Goal: Transaction & Acquisition: Purchase product/service

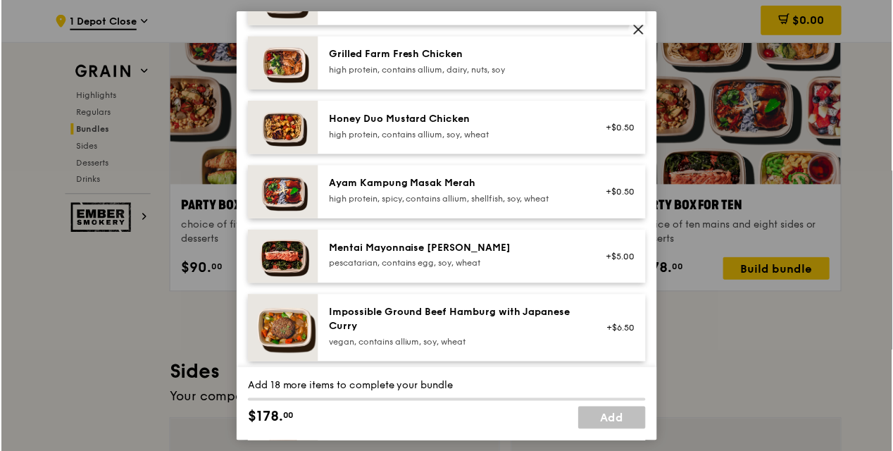
scroll to position [352, 0]
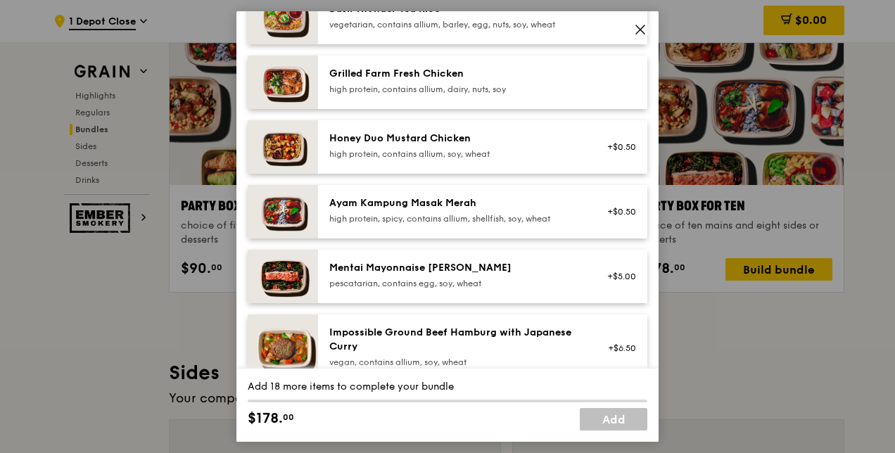
click at [642, 30] on icon at bounding box center [640, 29] width 8 height 8
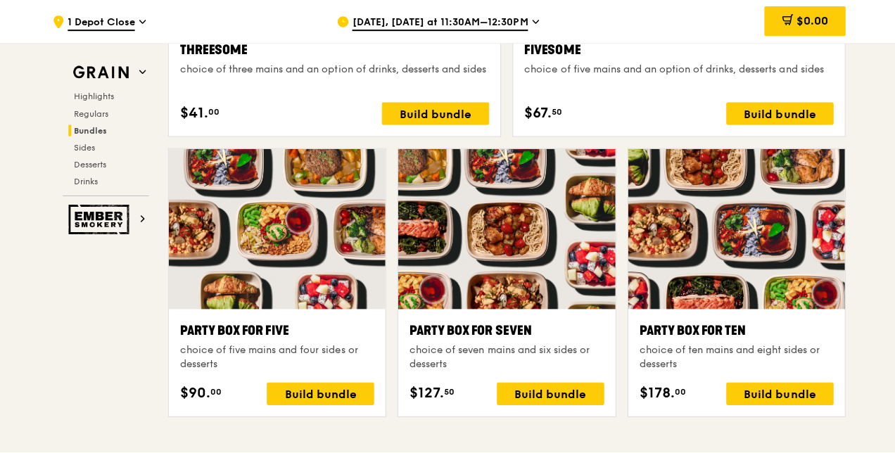
scroll to position [2675, 0]
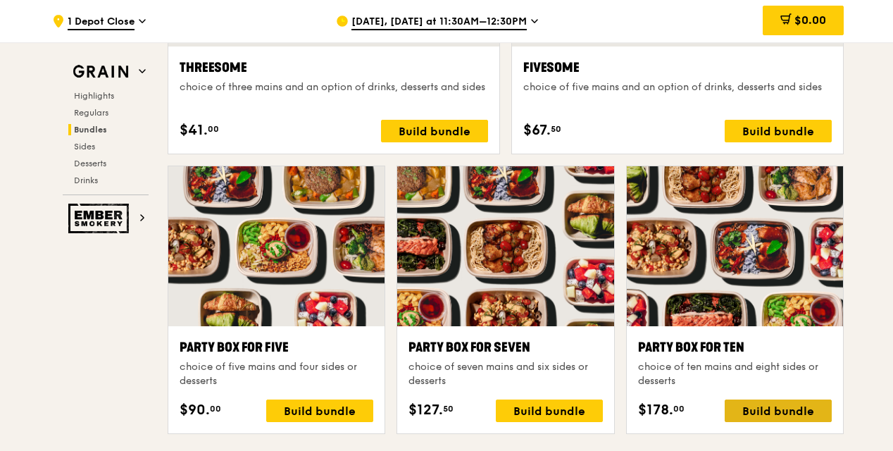
click at [743, 414] on div "Build bundle" at bounding box center [777, 410] width 107 height 23
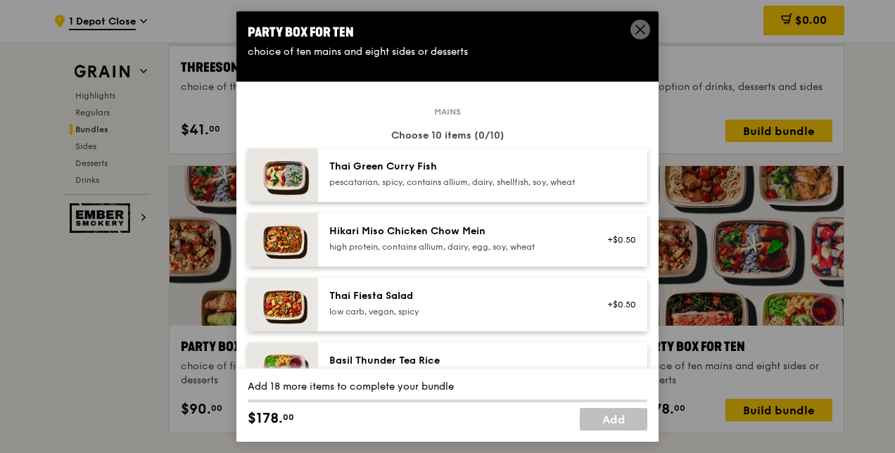
click at [642, 28] on icon at bounding box center [640, 29] width 13 height 13
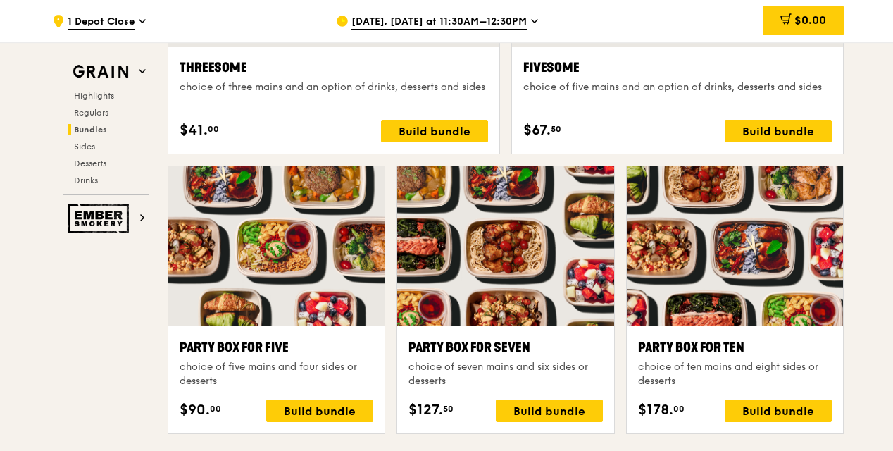
click at [695, 337] on div "Party Box for Ten" at bounding box center [735, 347] width 194 height 20
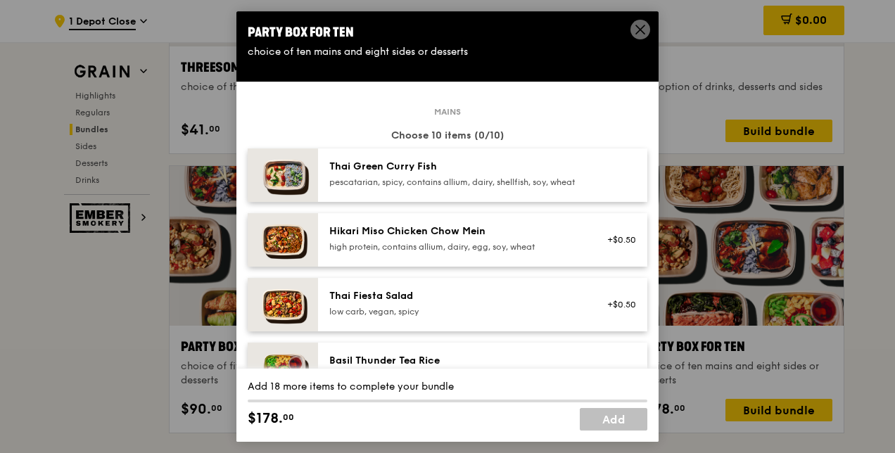
click at [641, 27] on icon at bounding box center [640, 29] width 13 height 13
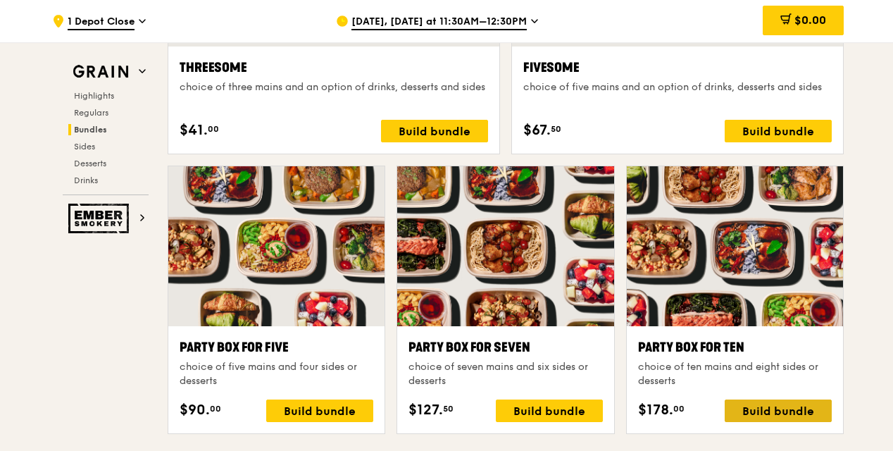
click at [755, 403] on div "Build bundle" at bounding box center [777, 410] width 107 height 23
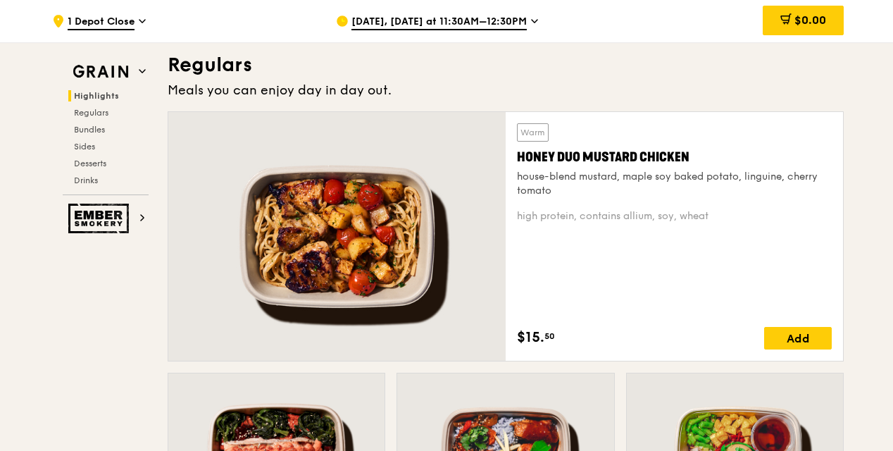
scroll to position [704, 0]
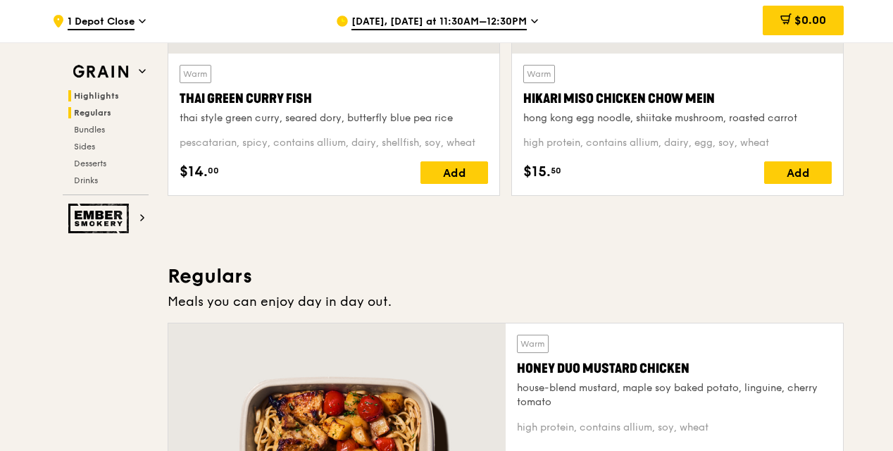
click at [102, 111] on span "Regulars" at bounding box center [92, 113] width 37 height 10
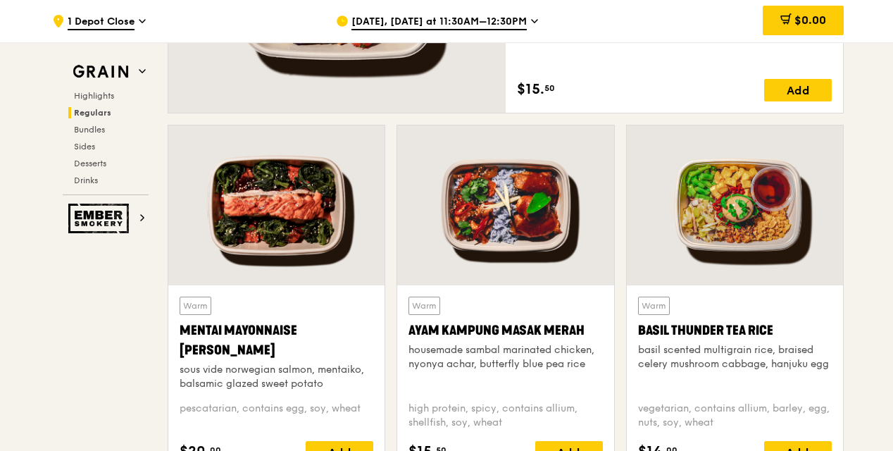
scroll to position [1192, 0]
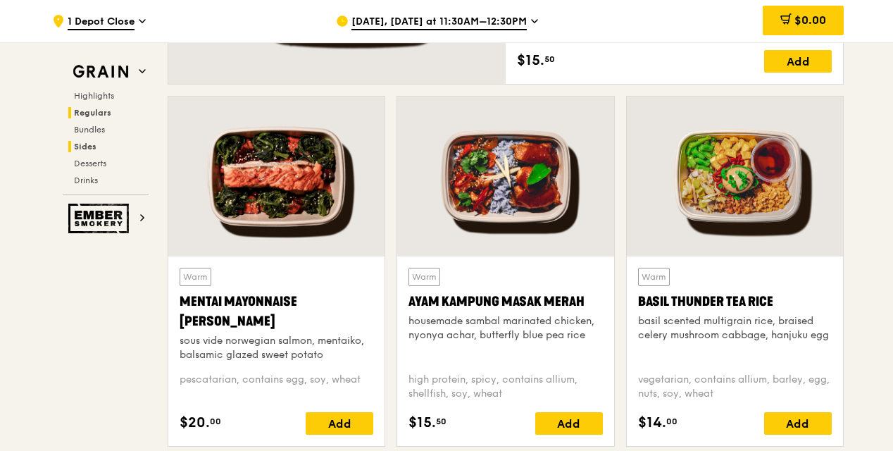
click at [89, 146] on span "Sides" at bounding box center [85, 146] width 23 height 10
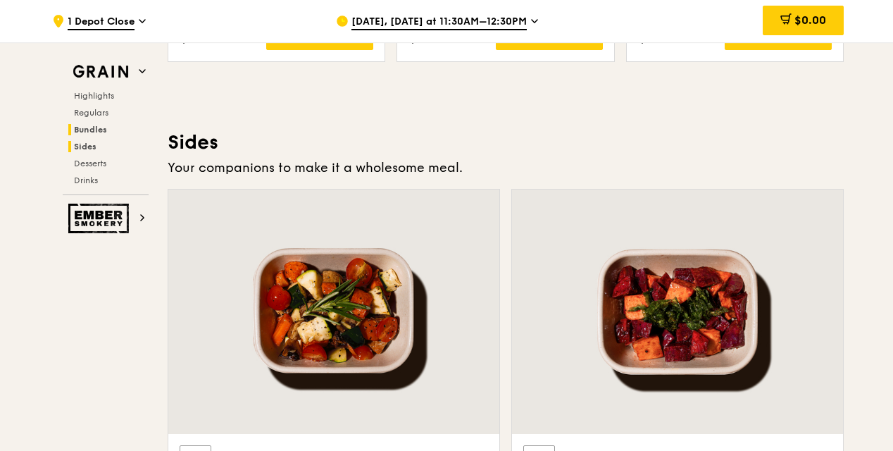
scroll to position [3117, 0]
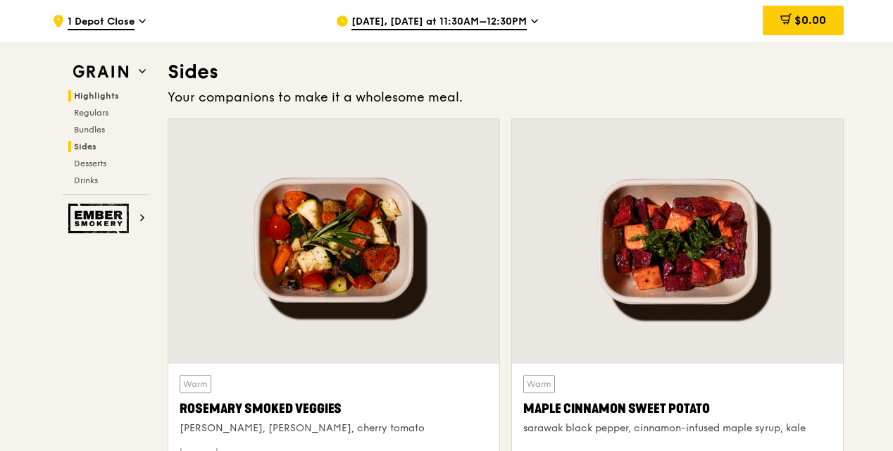
click at [89, 101] on h2 "Highlights" at bounding box center [108, 95] width 80 height 11
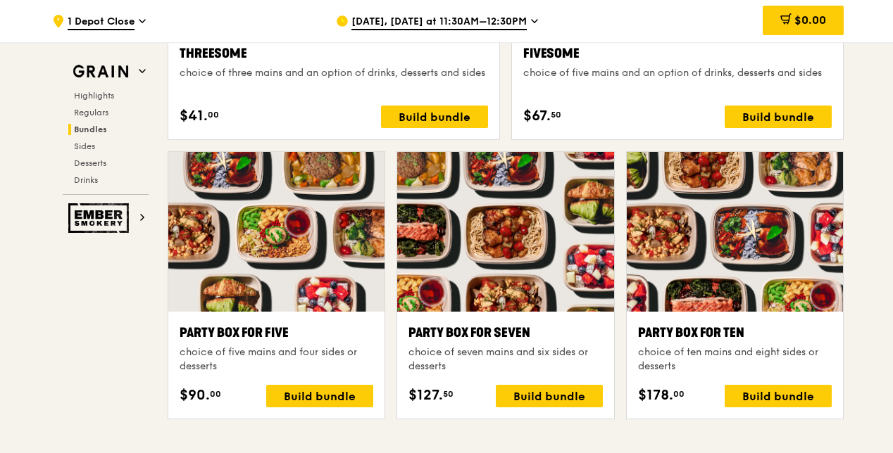
scroll to position [2816, 0]
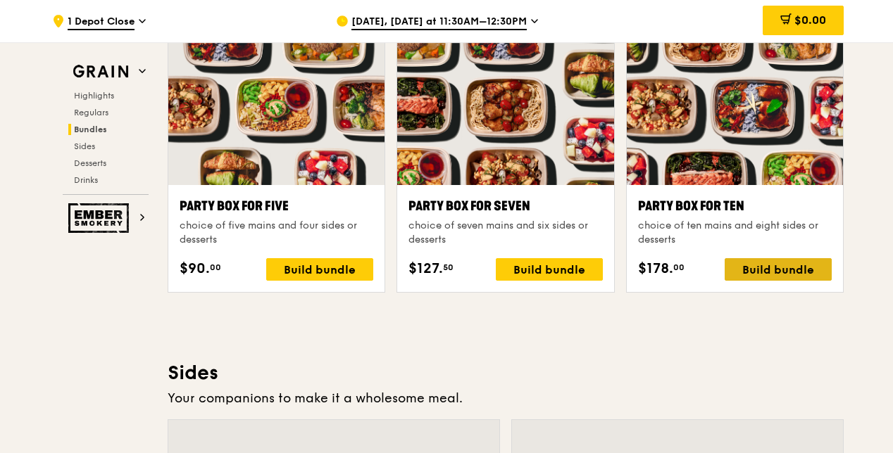
click at [763, 271] on div "Build bundle" at bounding box center [777, 269] width 107 height 23
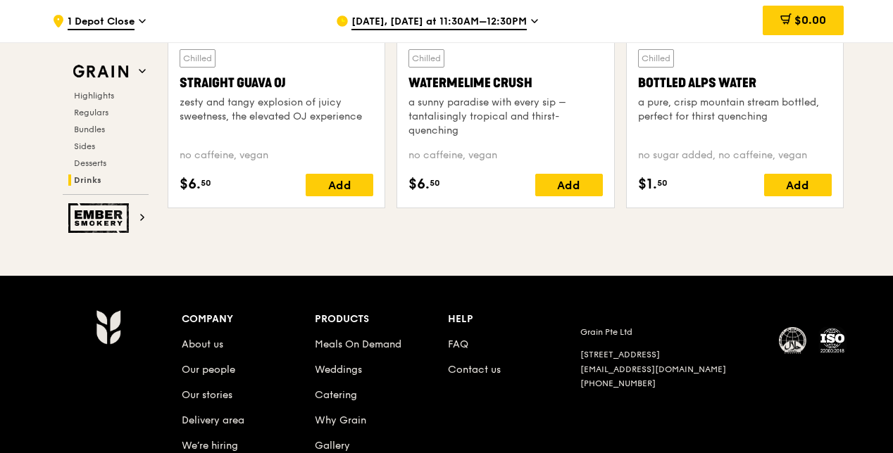
scroll to position [5878, 0]
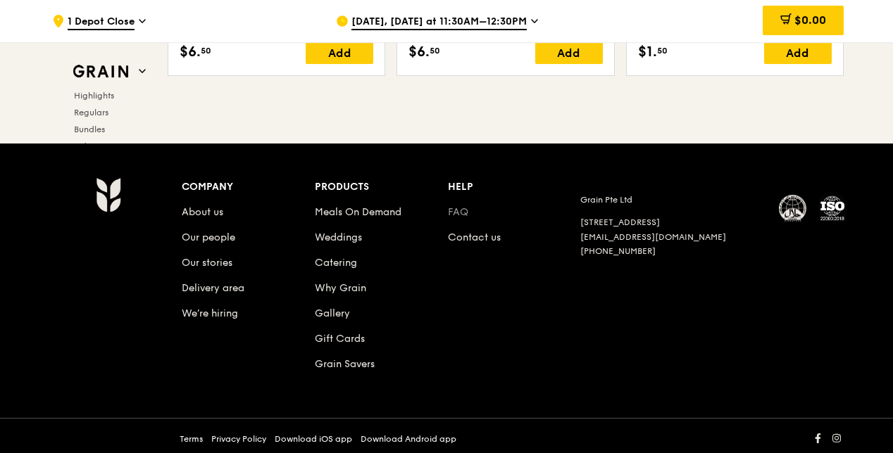
click at [460, 206] on link "FAQ" at bounding box center [458, 212] width 20 height 12
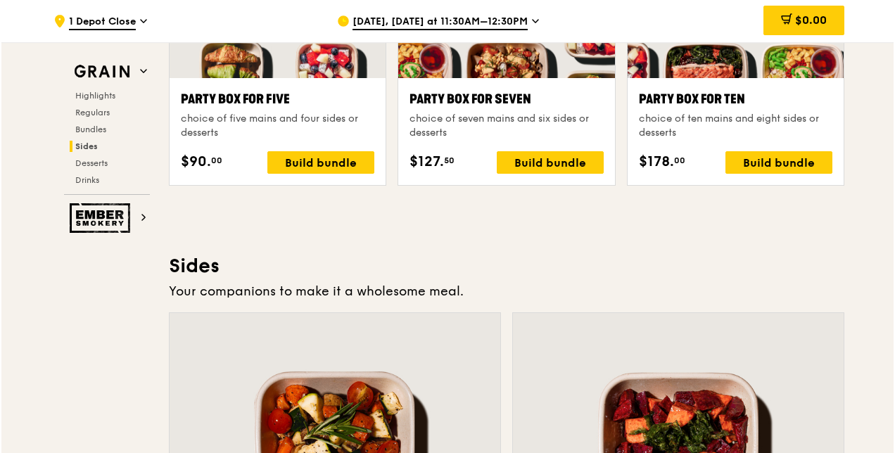
scroll to position [2851, 0]
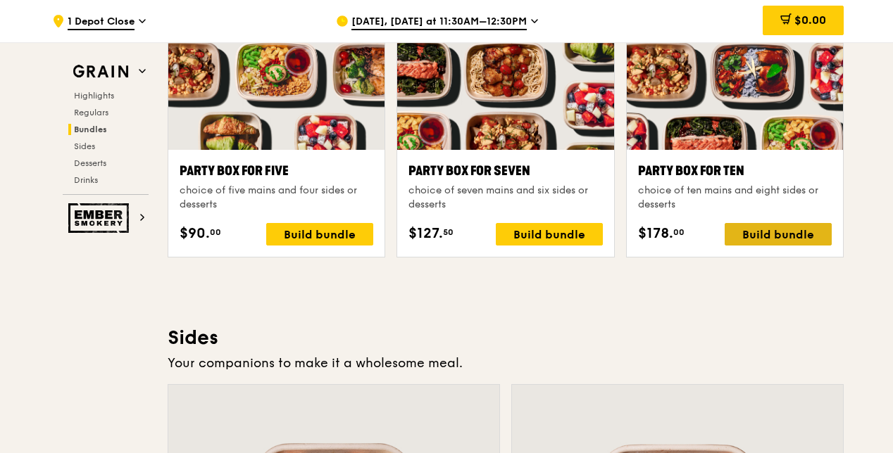
click at [798, 232] on div "Build bundle" at bounding box center [777, 234] width 107 height 23
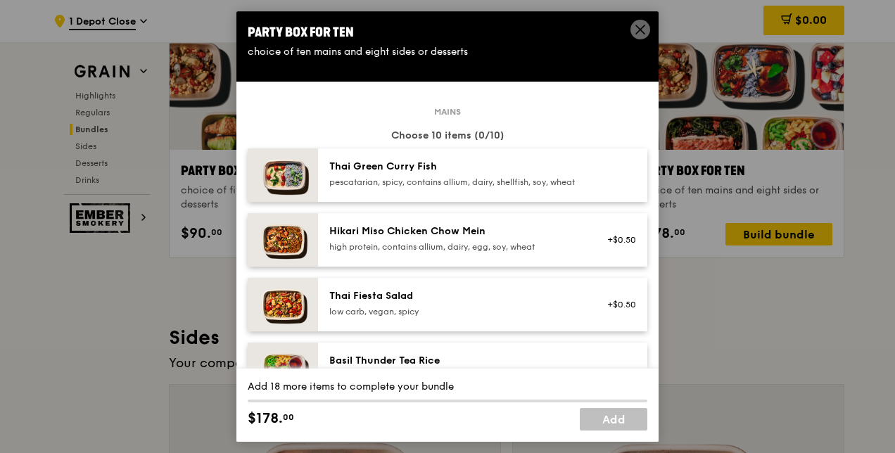
click at [528, 187] on div "pescatarian, spicy, contains allium, dairy, shellfish, soy, wheat" at bounding box center [455, 182] width 253 height 11
click at [454, 176] on div "Thai Green [PERSON_NAME] Fish pescatarian, spicy, contains allium, dairy, shell…" at bounding box center [455, 174] width 253 height 28
click at [459, 179] on div "pescatarian, spicy, contains allium, dairy, shellfish, soy, wheat" at bounding box center [455, 182] width 253 height 11
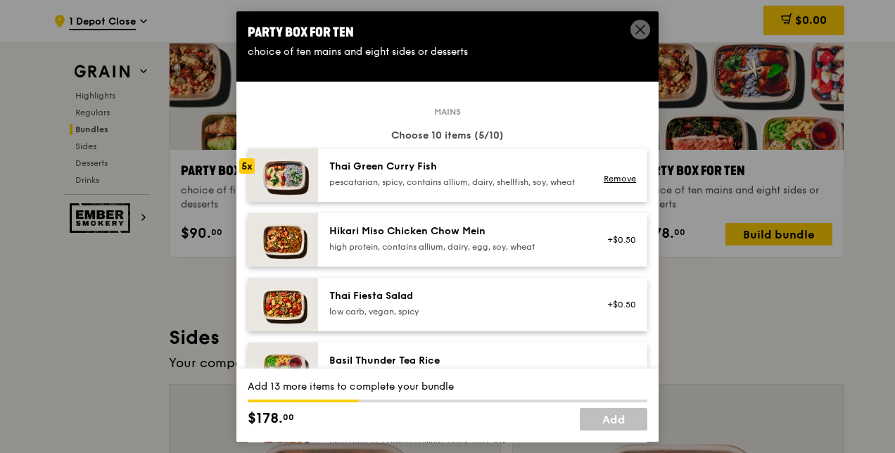
click at [459, 179] on div "pescatarian, spicy, contains allium, dairy, shellfish, soy, wheat" at bounding box center [455, 182] width 253 height 11
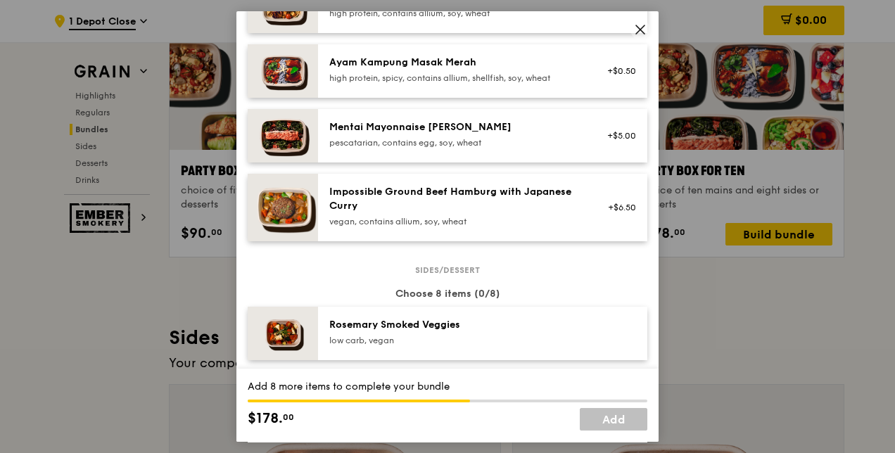
scroll to position [634, 0]
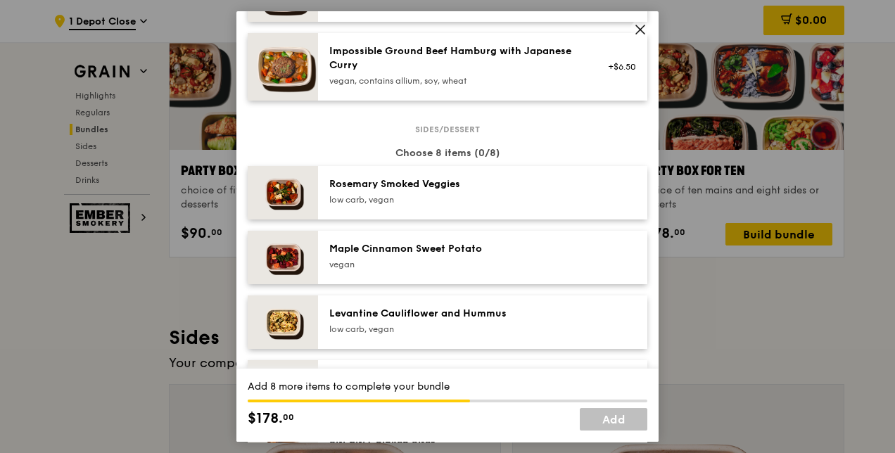
click at [460, 206] on div "low carb, vegan" at bounding box center [455, 199] width 253 height 11
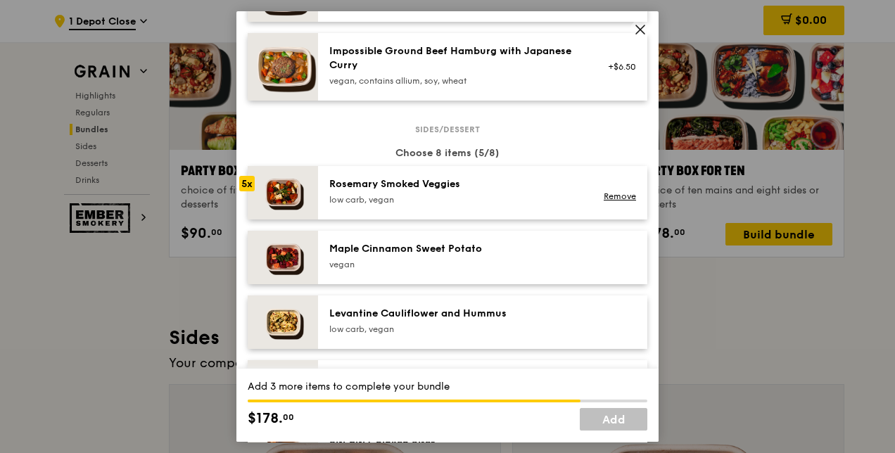
click at [460, 206] on div "low carb, vegan" at bounding box center [455, 199] width 253 height 11
click at [608, 201] on link "Remove" at bounding box center [620, 196] width 32 height 10
click at [422, 204] on div "[PERSON_NAME] Smoked Veggies low carb, vegan" at bounding box center [455, 191] width 253 height 28
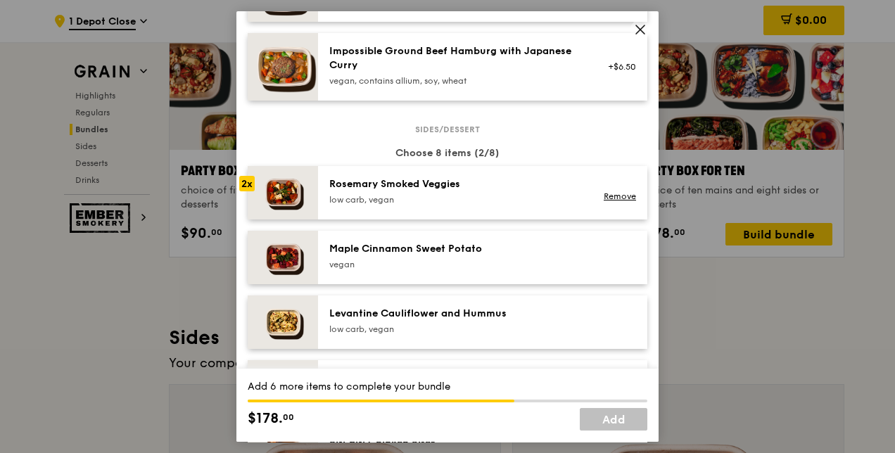
click at [422, 204] on div "[PERSON_NAME] Smoked Veggies low carb, vegan" at bounding box center [455, 191] width 253 height 28
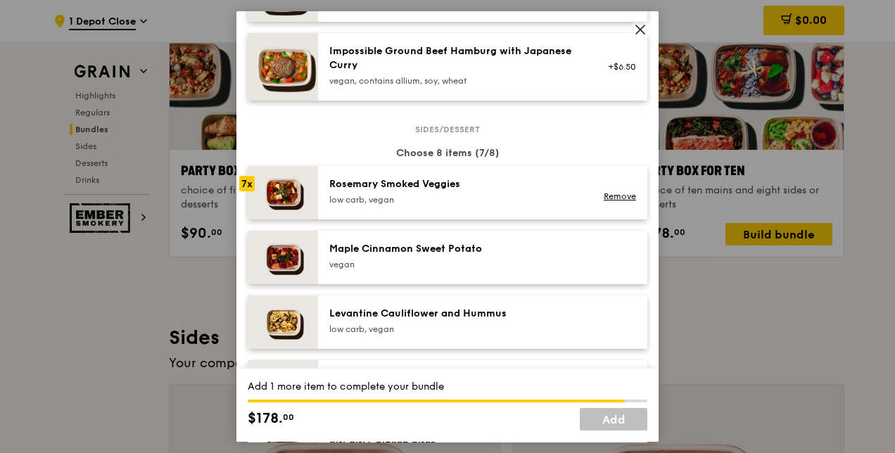
click at [422, 204] on div "[PERSON_NAME] Smoked Veggies low carb, vegan" at bounding box center [455, 191] width 253 height 28
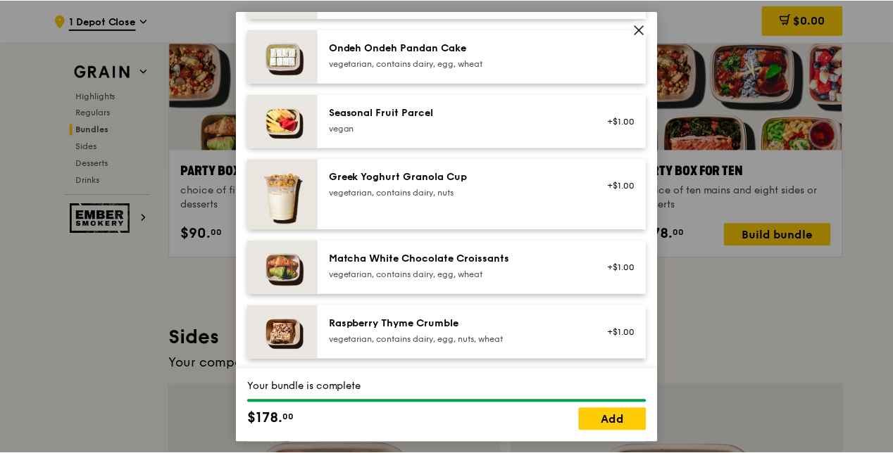
scroll to position [1197, 0]
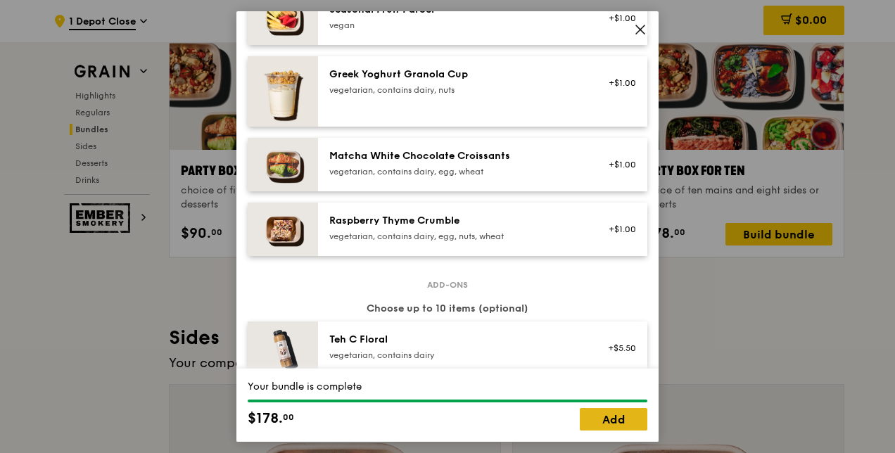
click at [600, 422] on link "Add" at bounding box center [614, 419] width 68 height 23
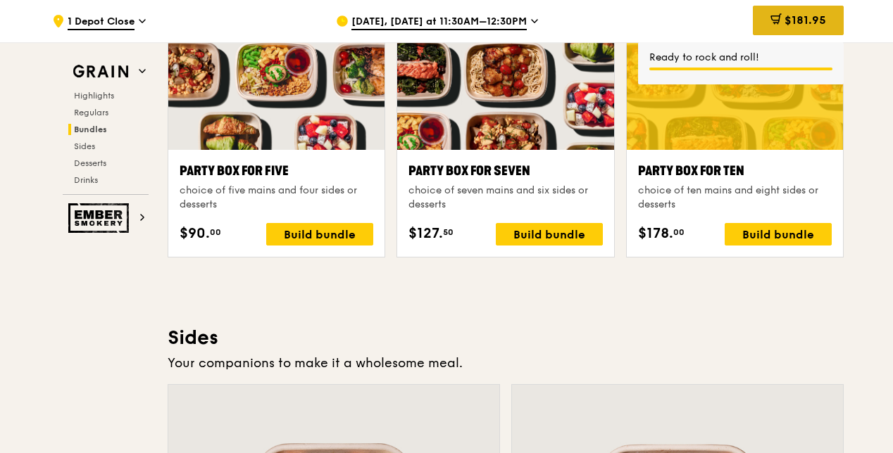
click at [807, 25] on span "$181.95" at bounding box center [805, 19] width 42 height 13
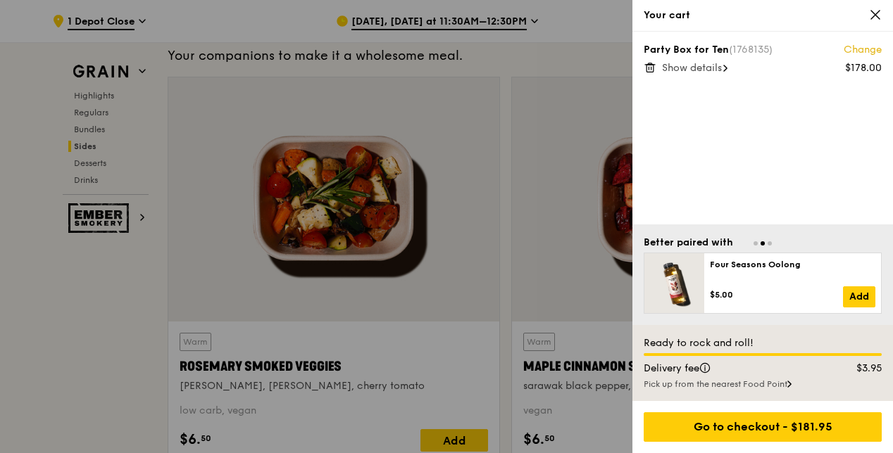
scroll to position [3062, 0]
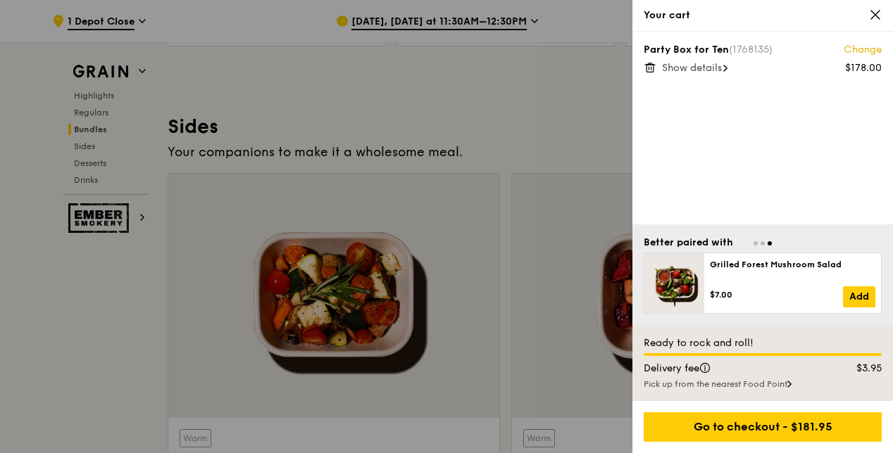
click at [873, 14] on icon at bounding box center [875, 14] width 13 height 13
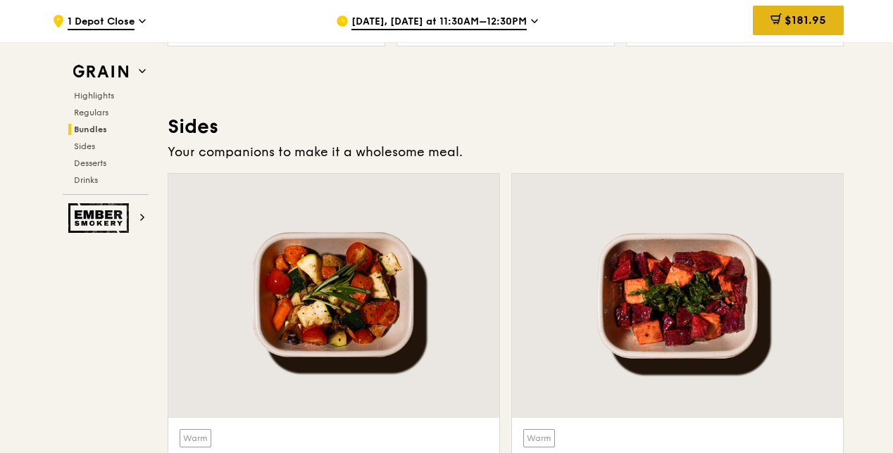
click at [801, 9] on div "$181.95" at bounding box center [797, 21] width 91 height 30
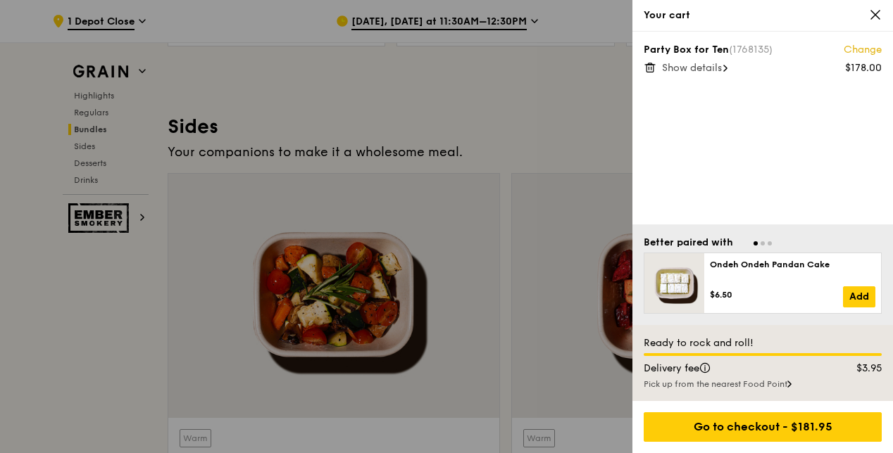
click at [710, 72] on span "Show details" at bounding box center [692, 68] width 60 height 12
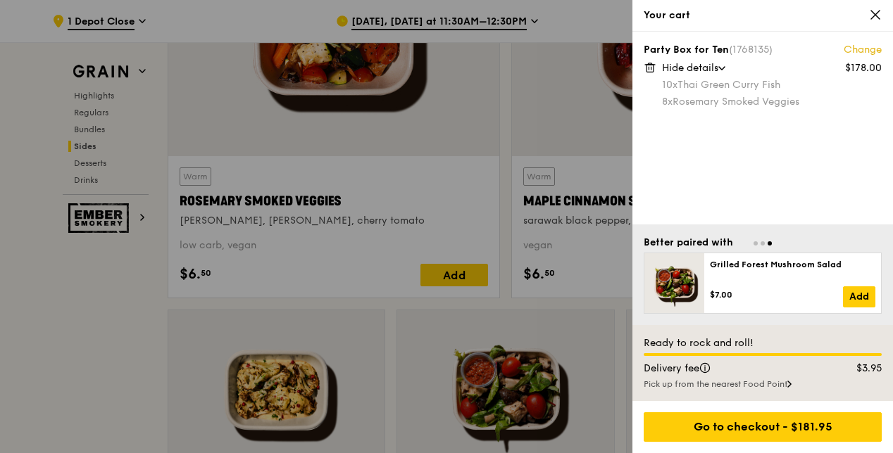
scroll to position [3344, 0]
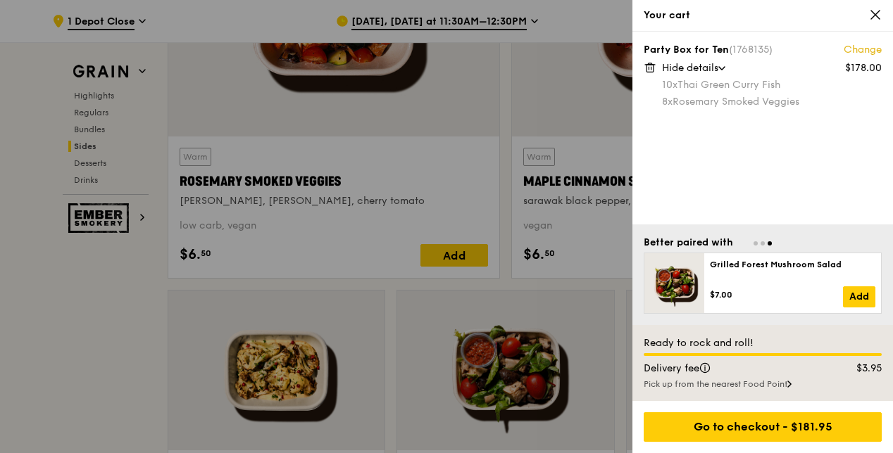
click at [781, 389] on div "Pick up from the nearest Food Point" at bounding box center [762, 384] width 238 height 11
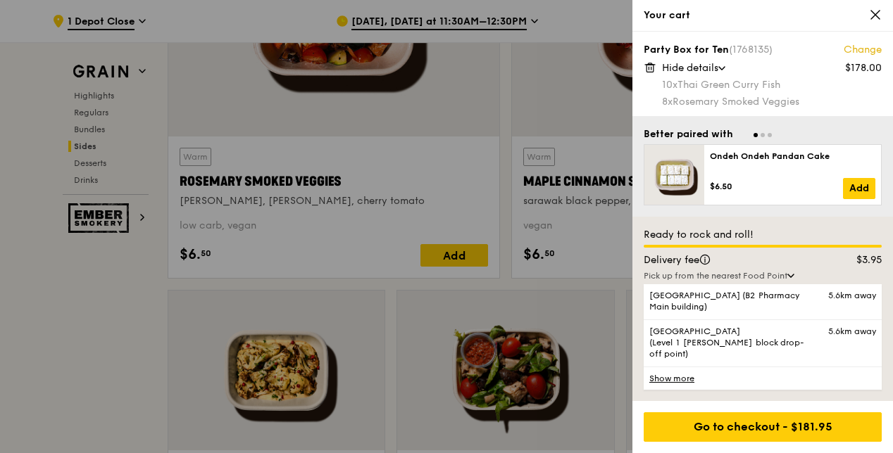
click at [870, 17] on icon at bounding box center [875, 14] width 13 height 13
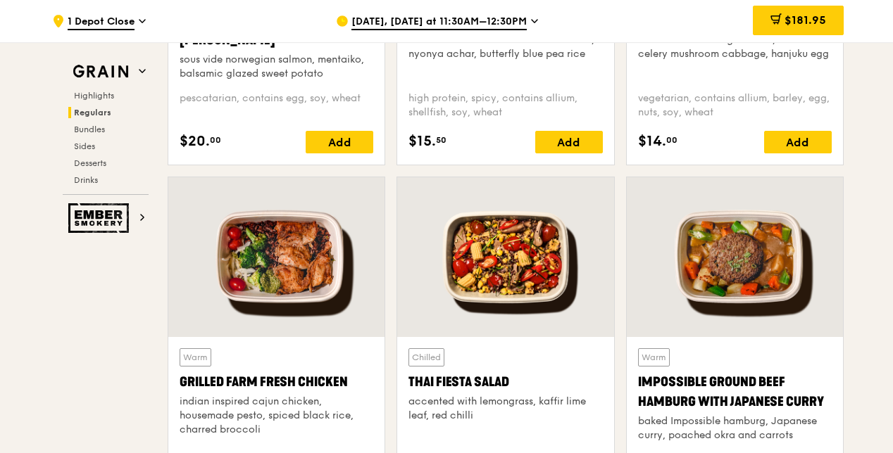
scroll to position [1373, 0]
